Goal: Information Seeking & Learning: Learn about a topic

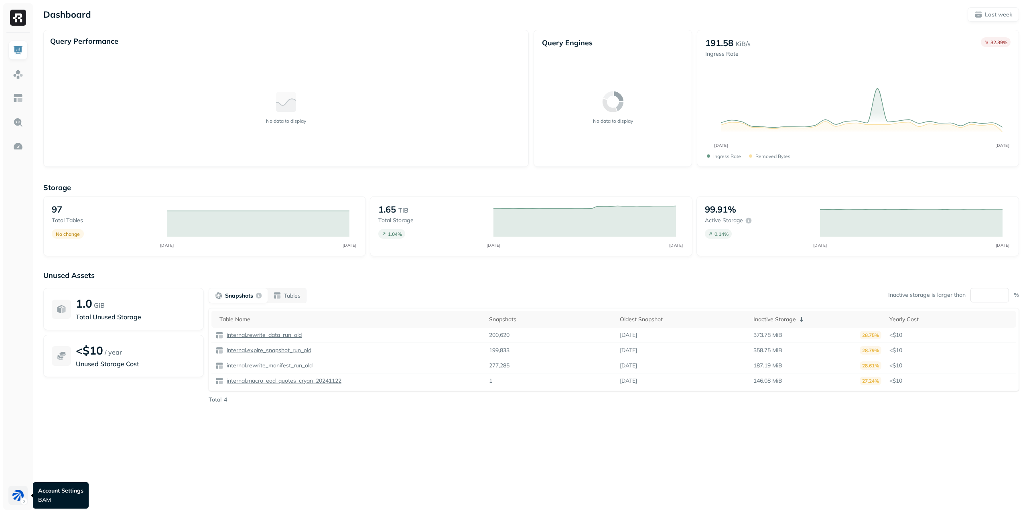
click at [23, 494] on html "Dashboard Last week Query Performance No data to display Query Engines No data …" at bounding box center [513, 256] width 1027 height 513
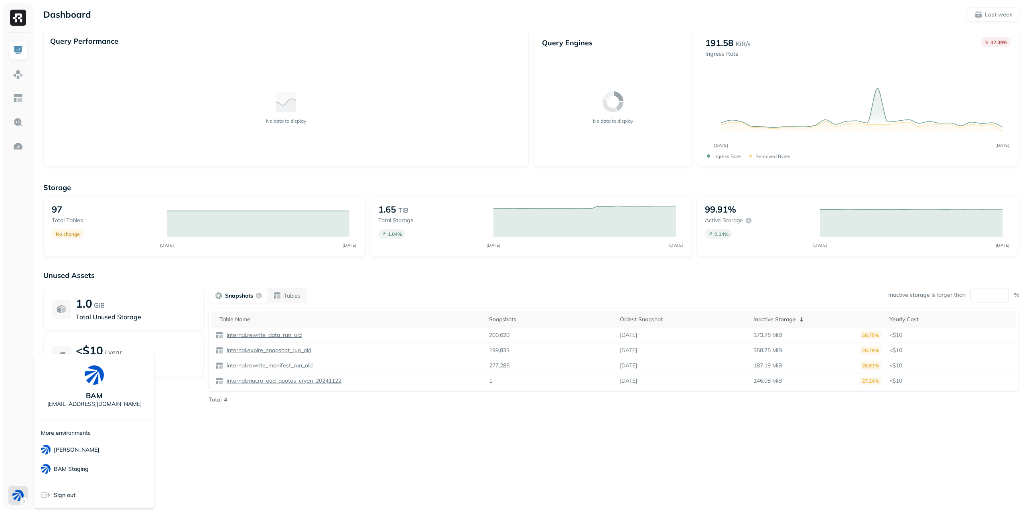
click at [252, 433] on html "Dashboard Last week Query Performance No data to display Query Engines No data …" at bounding box center [513, 256] width 1027 height 513
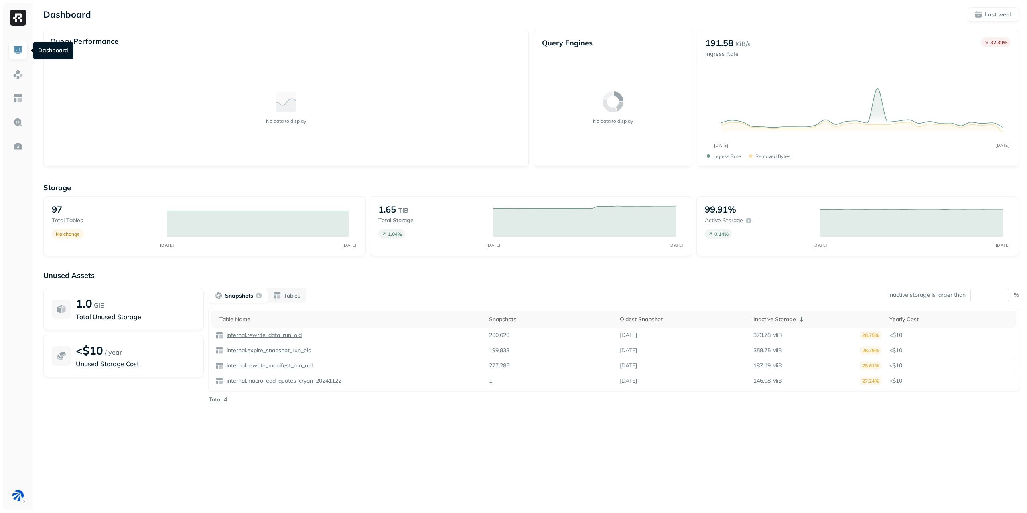
click at [17, 50] on img at bounding box center [18, 50] width 10 height 10
click at [20, 74] on img at bounding box center [18, 74] width 10 height 10
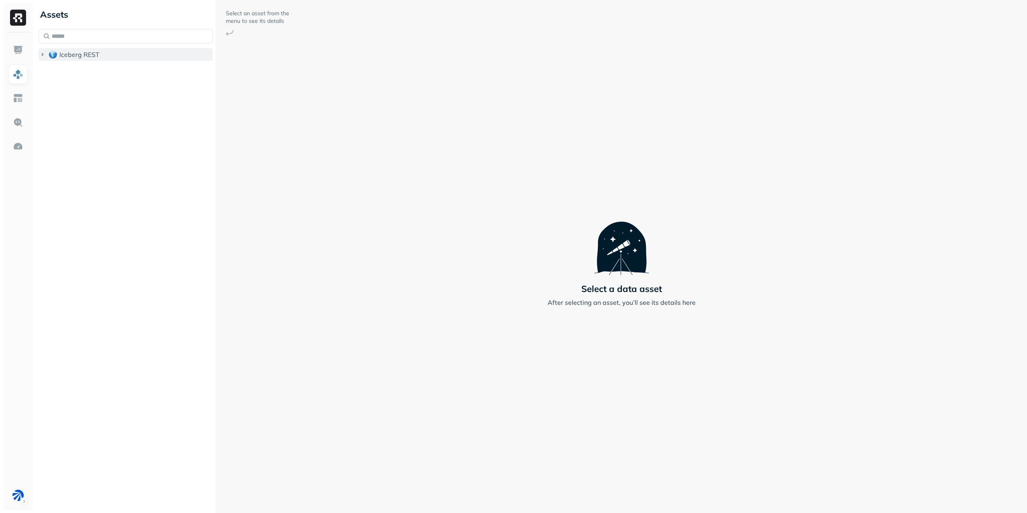
click at [42, 56] on icon "button" at bounding box center [43, 54] width 2 height 3
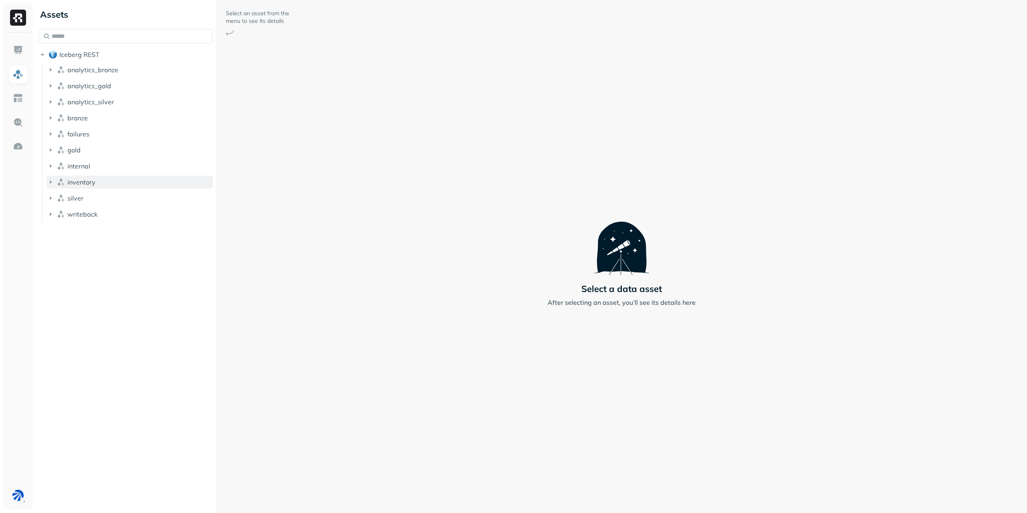
click at [108, 181] on button "inventory" at bounding box center [130, 182] width 166 height 13
click at [116, 197] on button "Tables ( 2 )" at bounding box center [134, 197] width 159 height 13
click at [119, 214] on span "reference_columns" at bounding box center [105, 213] width 56 height 8
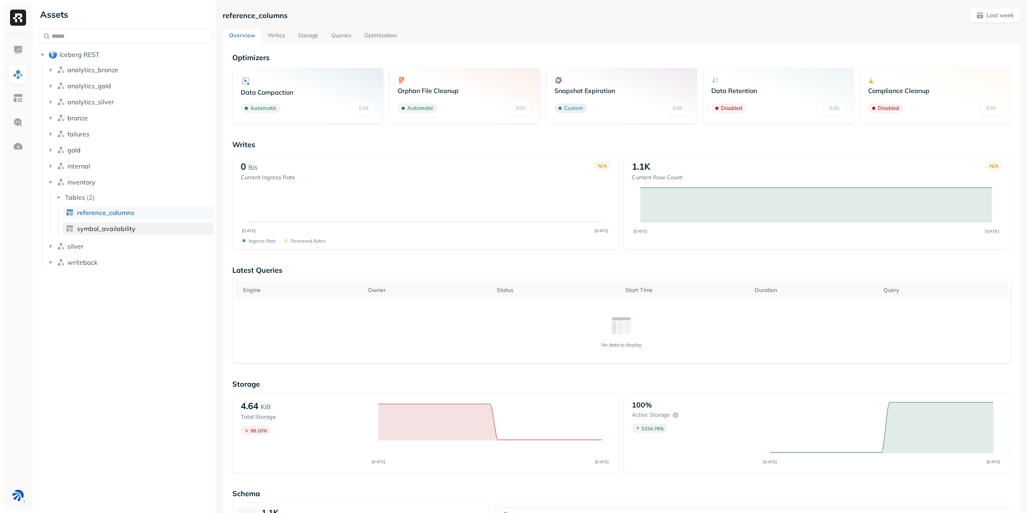
click at [120, 228] on span "symbol_availability" at bounding box center [106, 229] width 59 height 8
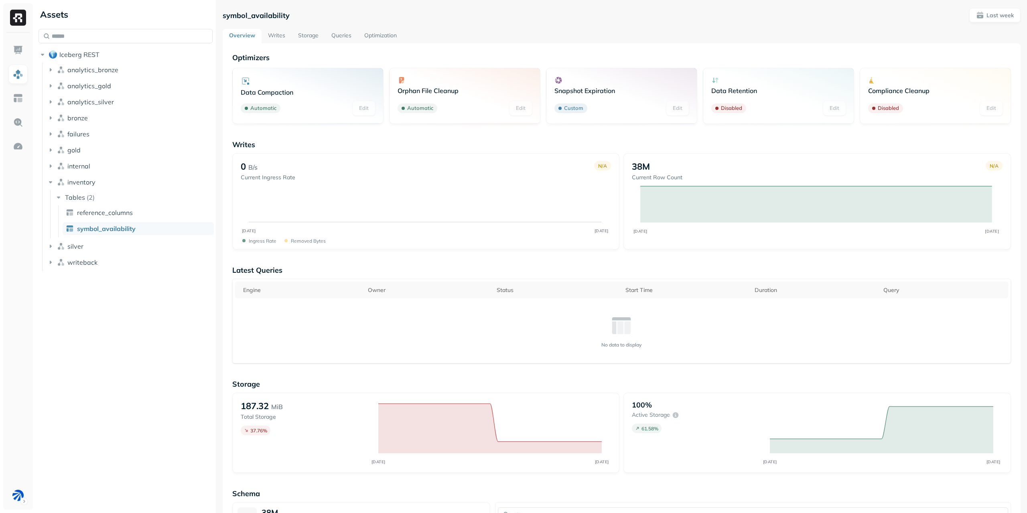
click at [120, 220] on ul "reference_columns symbol_availability" at bounding box center [136, 221] width 156 height 32
click at [119, 215] on span "reference_columns" at bounding box center [105, 213] width 56 height 8
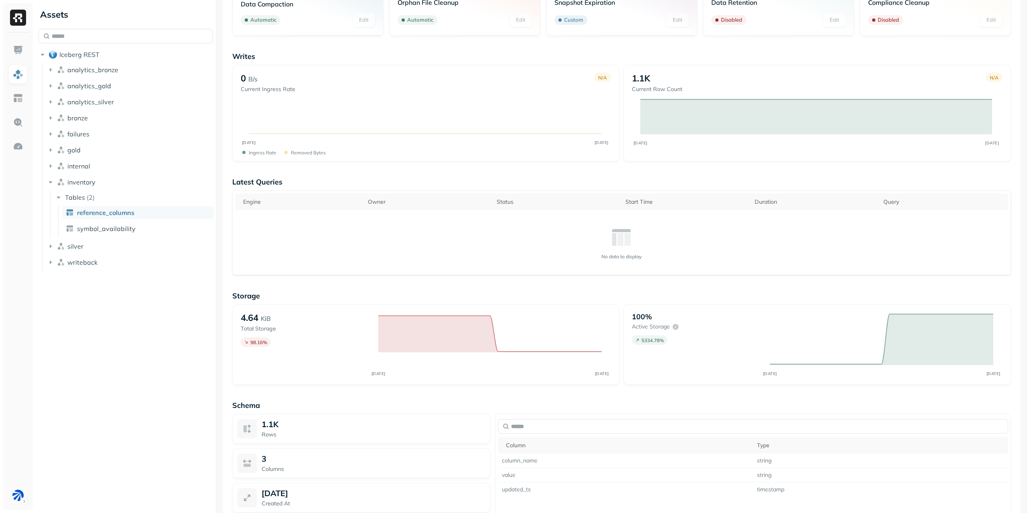
scroll to position [237, 0]
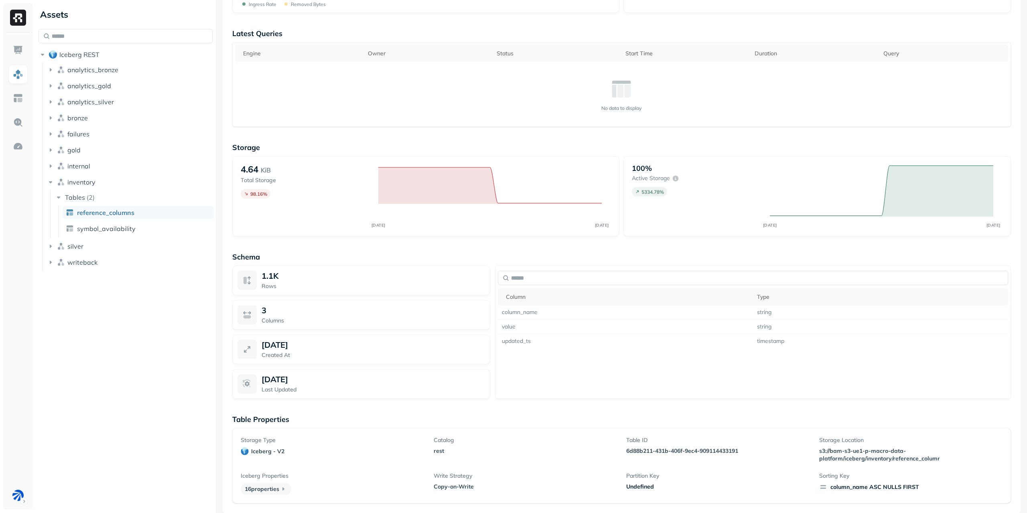
click at [839, 479] on p "Sorting Key" at bounding box center [910, 476] width 183 height 8
click at [141, 236] on ul "reference_columns symbol_availability" at bounding box center [136, 221] width 156 height 32
click at [141, 232] on link "symbol_availability" at bounding box center [138, 228] width 151 height 13
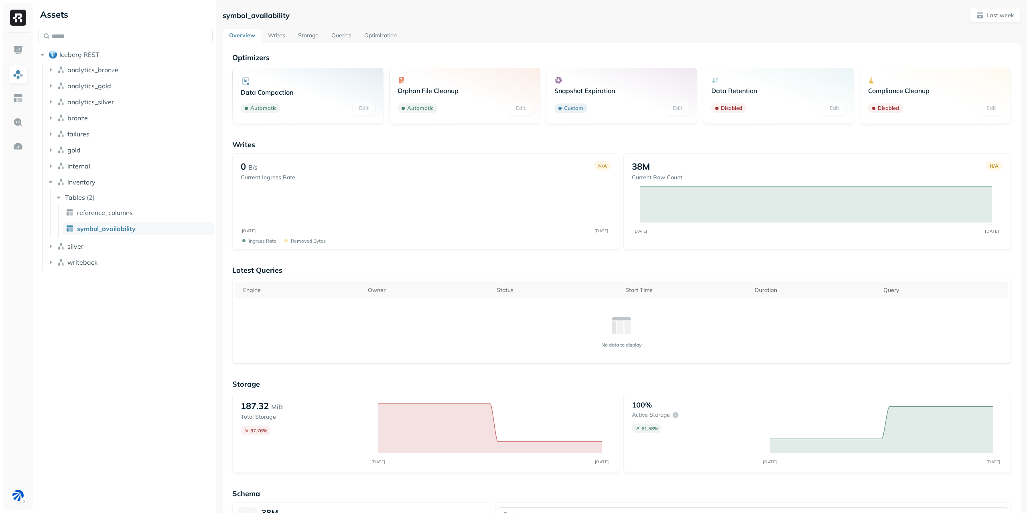
click at [281, 39] on link "Writes" at bounding box center [277, 36] width 30 height 14
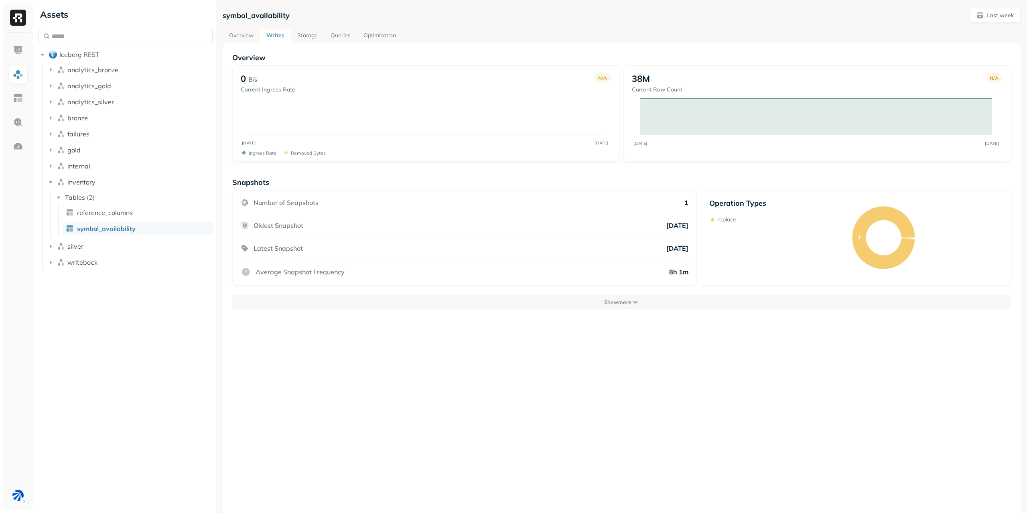
click at [302, 35] on link "Storage" at bounding box center [307, 36] width 33 height 14
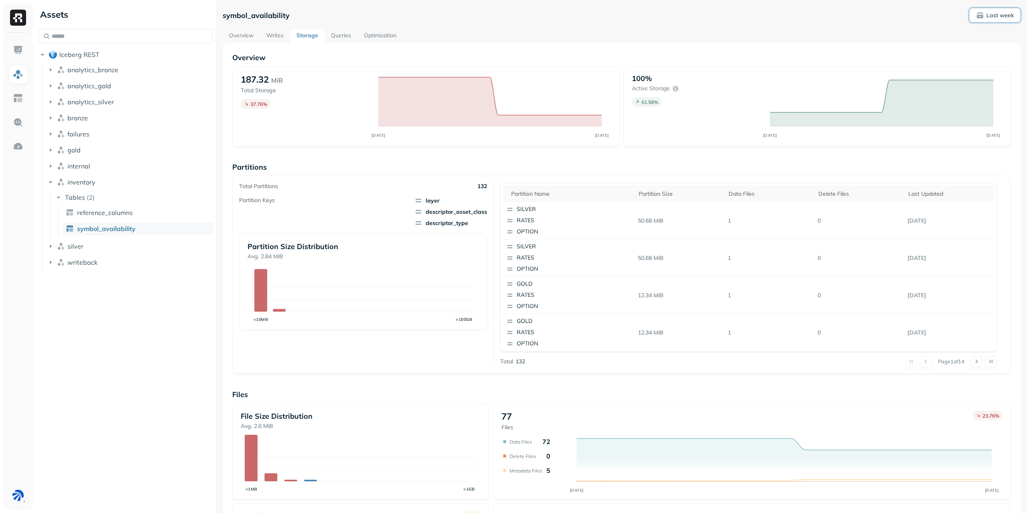
click at [1014, 17] on button "Last week" at bounding box center [994, 15] width 51 height 14
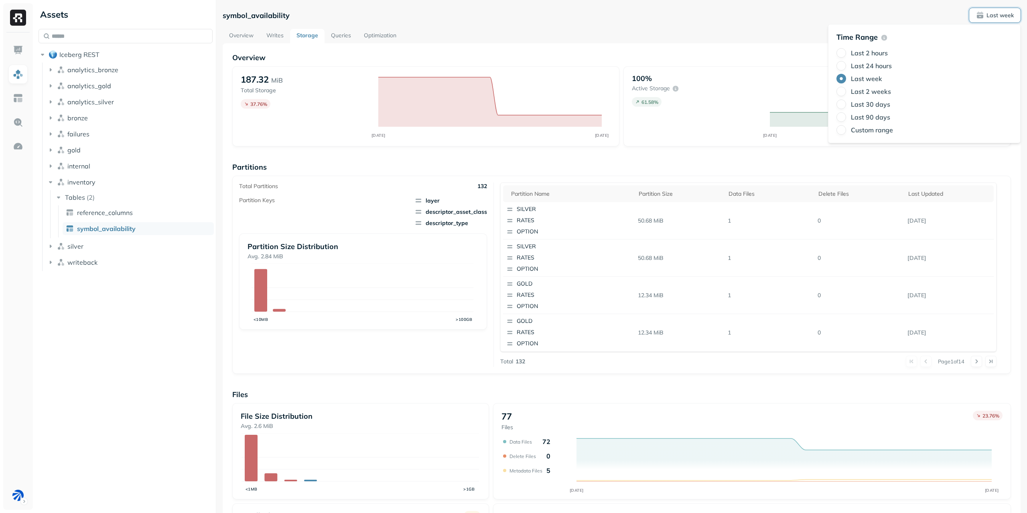
click at [885, 66] on label "Last 24 hours" at bounding box center [871, 66] width 41 height 8
click at [846, 66] on button "Last 24 hours" at bounding box center [841, 66] width 10 height 10
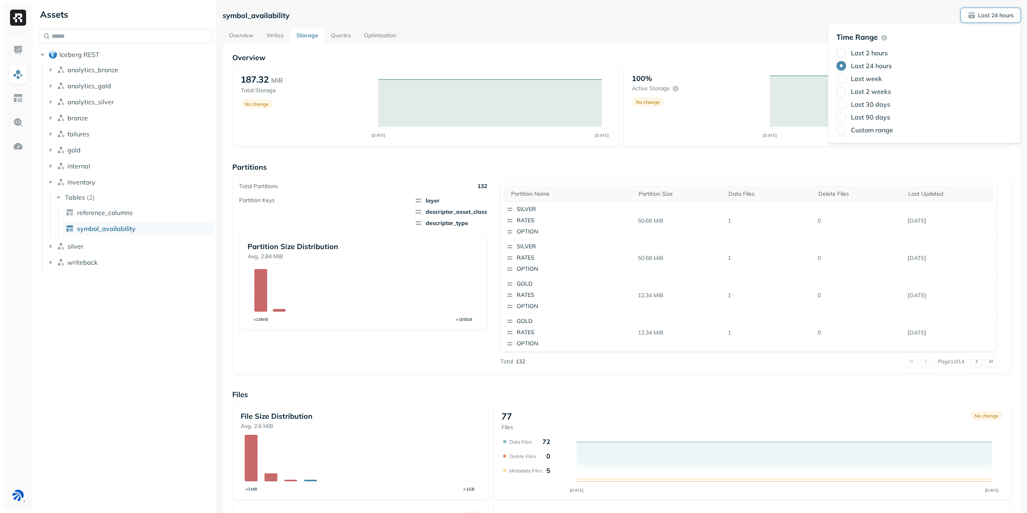
click at [879, 78] on label "Last week" at bounding box center [866, 79] width 31 height 8
click at [846, 78] on button "Last week" at bounding box center [841, 79] width 10 height 10
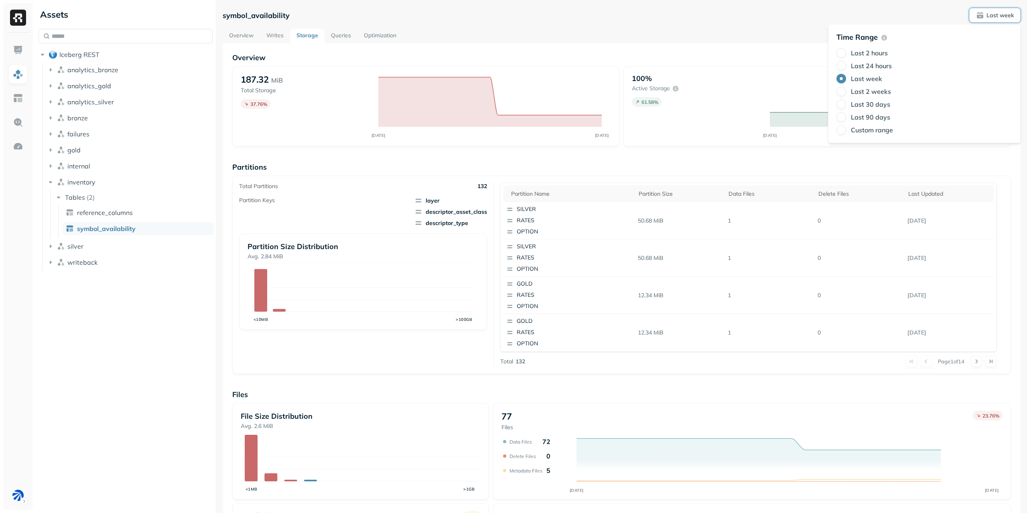
click at [634, 70] on div "100% Active storage 61.58 % OCT 03 OCT 10" at bounding box center [817, 106] width 388 height 80
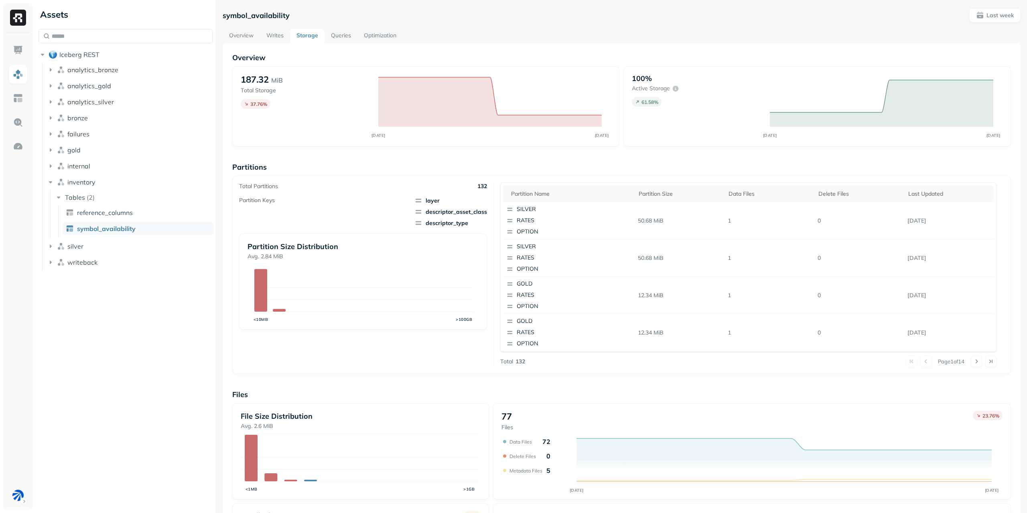
click at [336, 39] on link "Queries" at bounding box center [341, 36] width 33 height 14
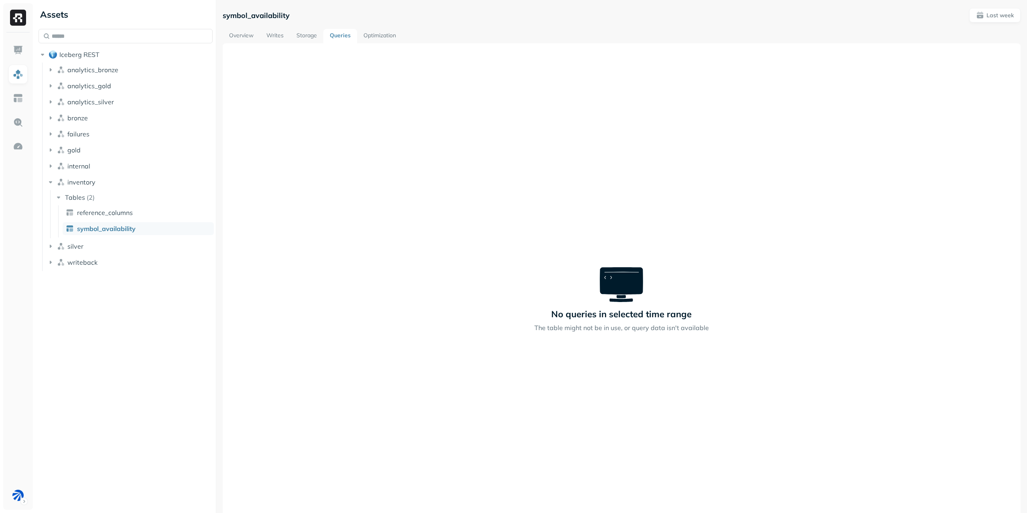
click at [380, 35] on link "Optimization" at bounding box center [379, 36] width 45 height 14
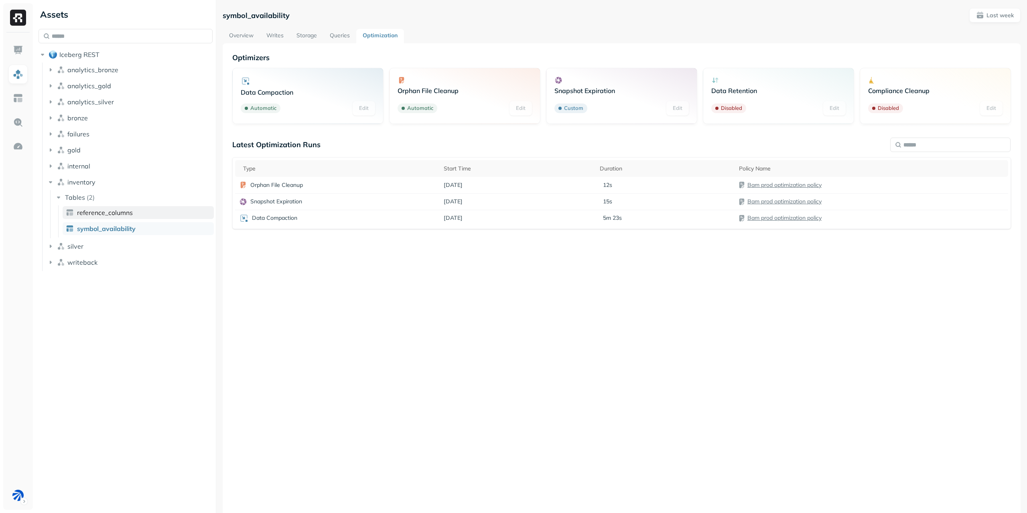
click at [101, 214] on span "reference_columns" at bounding box center [105, 213] width 56 height 8
